Goal: Information Seeking & Learning: Check status

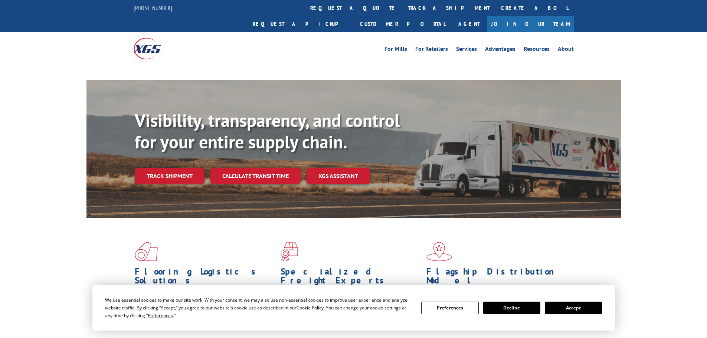
click at [402, 7] on link "track a shipment" at bounding box center [448, 8] width 93 height 16
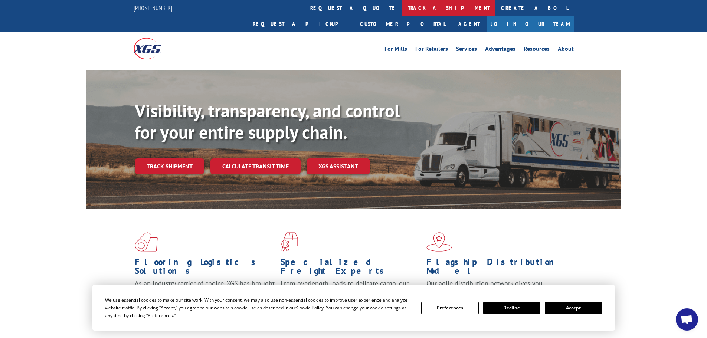
click at [402, 4] on link "track a shipment" at bounding box center [448, 8] width 93 height 16
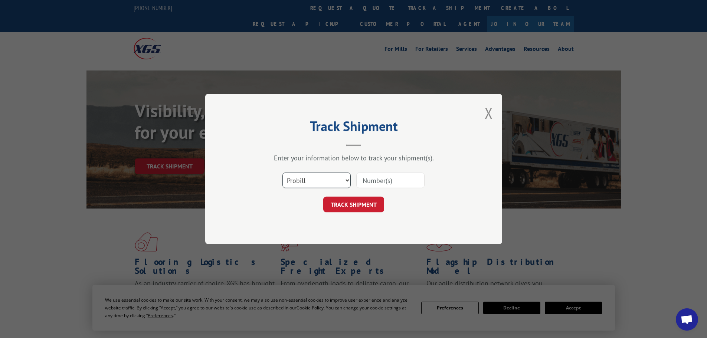
click at [315, 184] on select "Select category... Probill BOL PO" at bounding box center [316, 180] width 68 height 16
select select "bol"
click at [282, 172] on select "Select category... Probill BOL PO" at bounding box center [316, 180] width 68 height 16
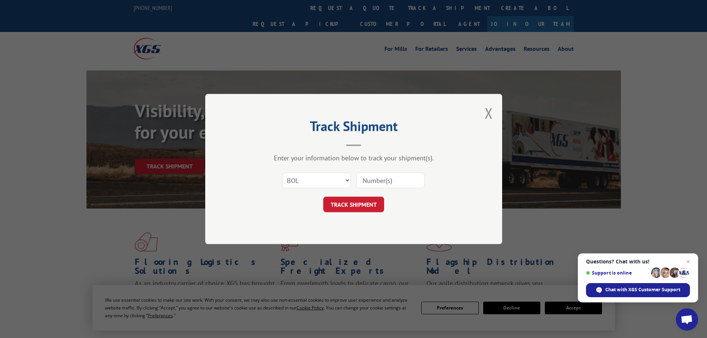
click at [392, 181] on input at bounding box center [390, 180] width 68 height 16
paste input "7063957"
type input "7063957"
click at [381, 208] on button "TRACK SHIPMENT" at bounding box center [353, 205] width 61 height 16
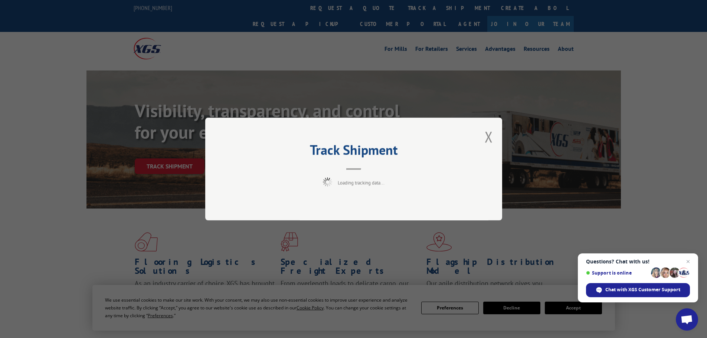
click at [688, 261] on span "Close chat" at bounding box center [687, 261] width 9 height 9
